Goal: Task Accomplishment & Management: Manage account settings

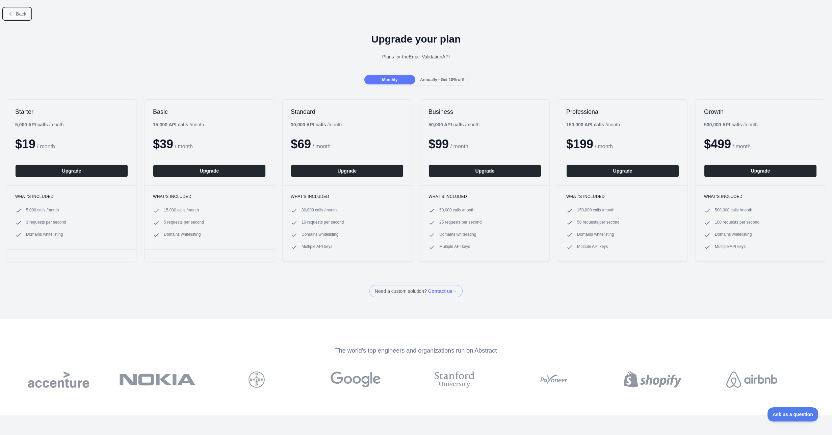
click at [18, 12] on span "Back" at bounding box center [21, 13] width 10 height 5
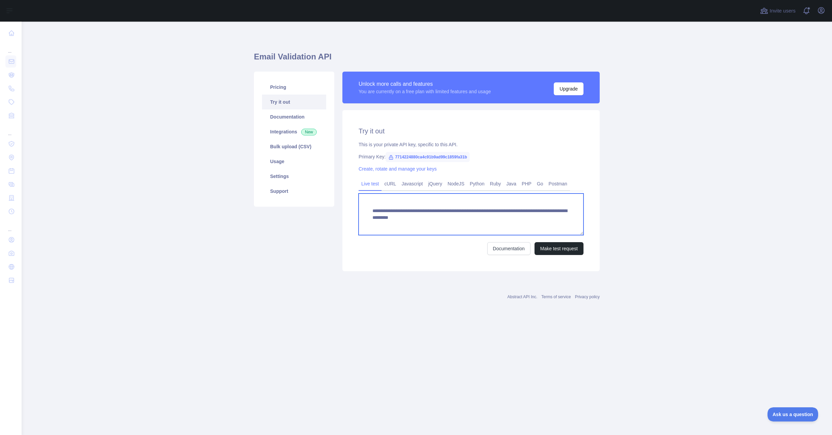
click at [529, 217] on textarea "**********" at bounding box center [471, 214] width 225 height 42
type textarea "**********"
click at [558, 247] on button "Make test request" at bounding box center [558, 248] width 49 height 13
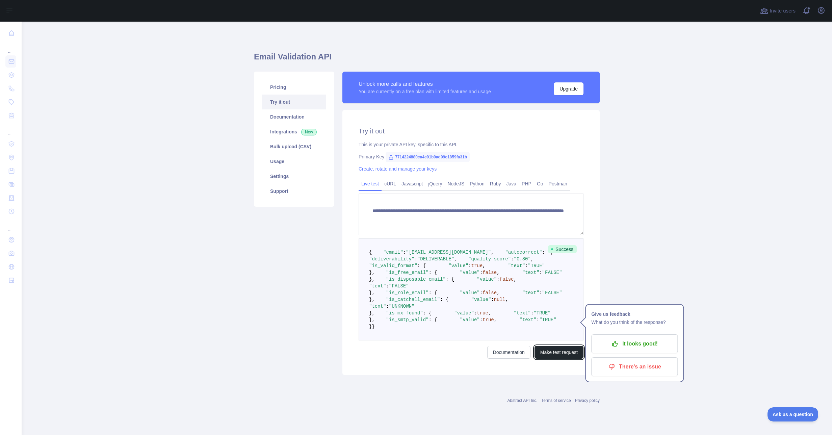
scroll to position [139, 0]
click at [669, 271] on main "**********" at bounding box center [427, 228] width 810 height 413
click at [655, 338] on p "It looks good!" at bounding box center [634, 343] width 76 height 11
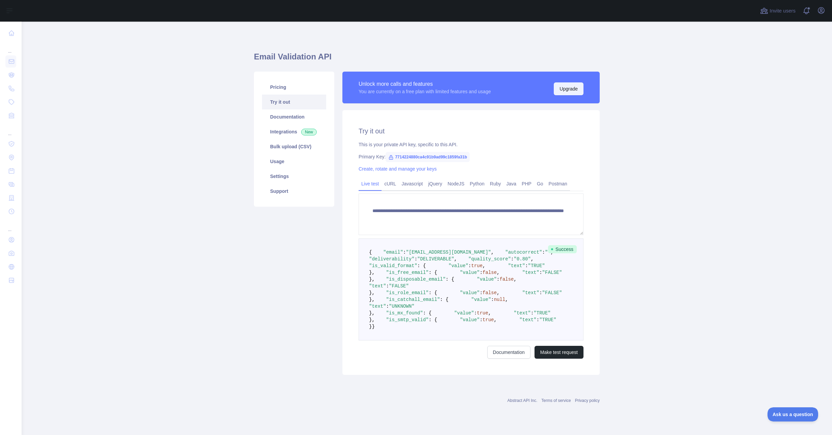
click at [566, 90] on button "Upgrade" at bounding box center [569, 88] width 30 height 13
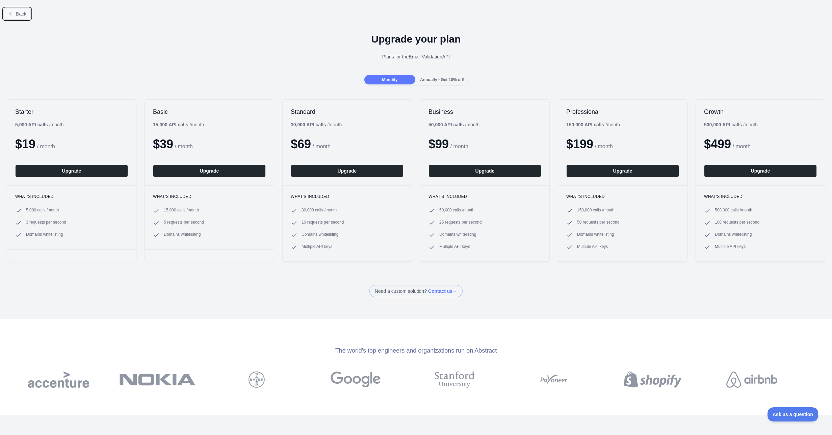
click at [12, 14] on icon at bounding box center [10, 13] width 5 height 5
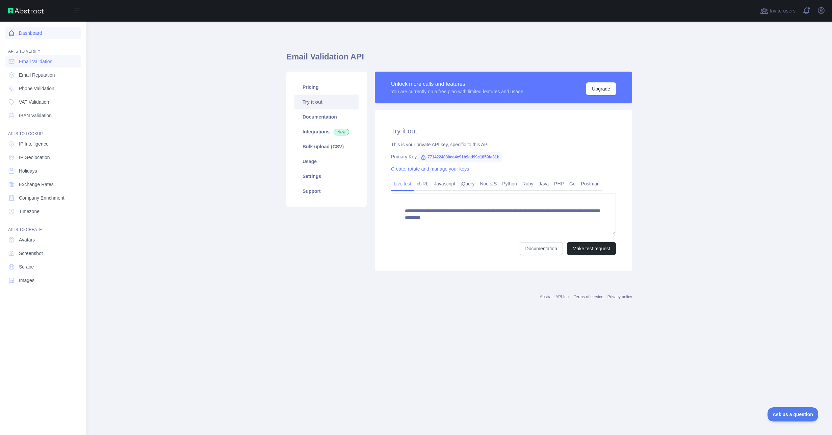
click at [38, 38] on link "Dashboard" at bounding box center [43, 33] width 76 height 12
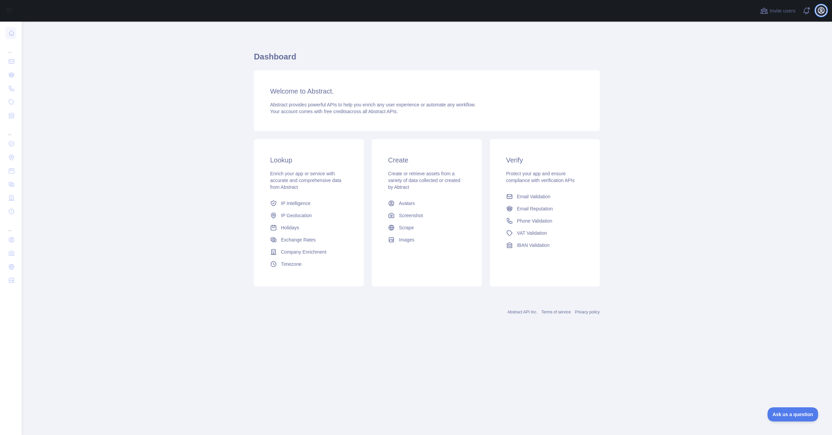
click at [820, 14] on button "Open user menu" at bounding box center [821, 10] width 11 height 11
click at [766, 76] on button "Billing" at bounding box center [789, 73] width 76 height 12
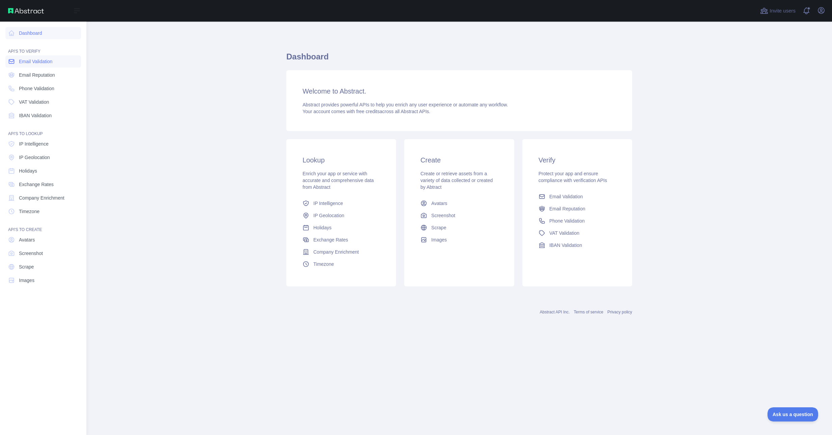
click at [18, 60] on link "Email Validation" at bounding box center [43, 61] width 76 height 12
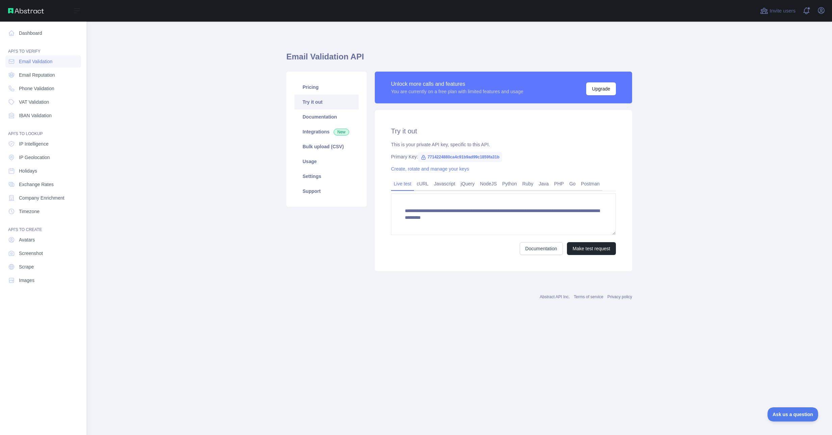
click at [30, 11] on img at bounding box center [26, 10] width 36 height 5
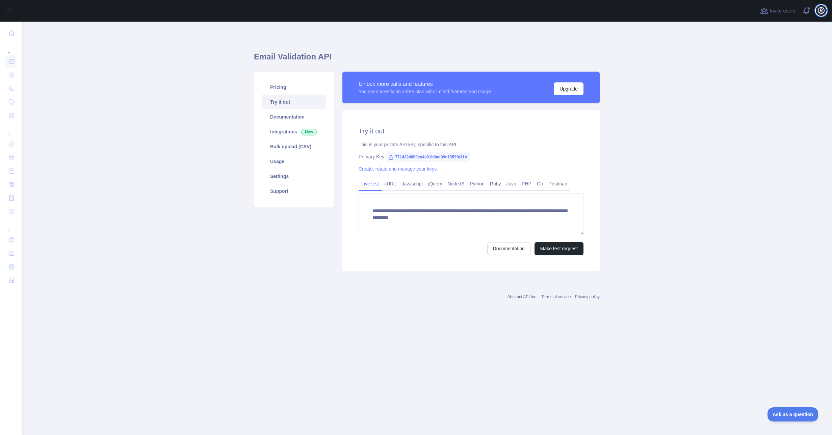
click at [818, 8] on icon "button" at bounding box center [821, 10] width 8 height 8
click at [771, 47] on link "Account settings" at bounding box center [789, 49] width 76 height 12
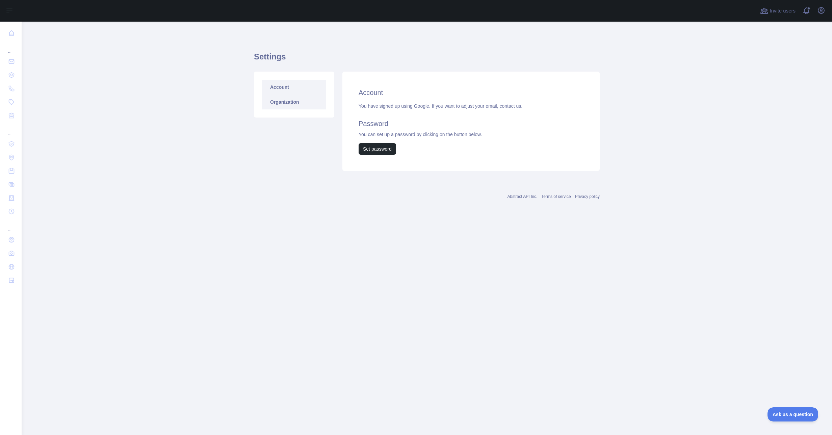
click at [295, 102] on link "Organization" at bounding box center [294, 102] width 64 height 15
